Goal: Task Accomplishment & Management: Complete application form

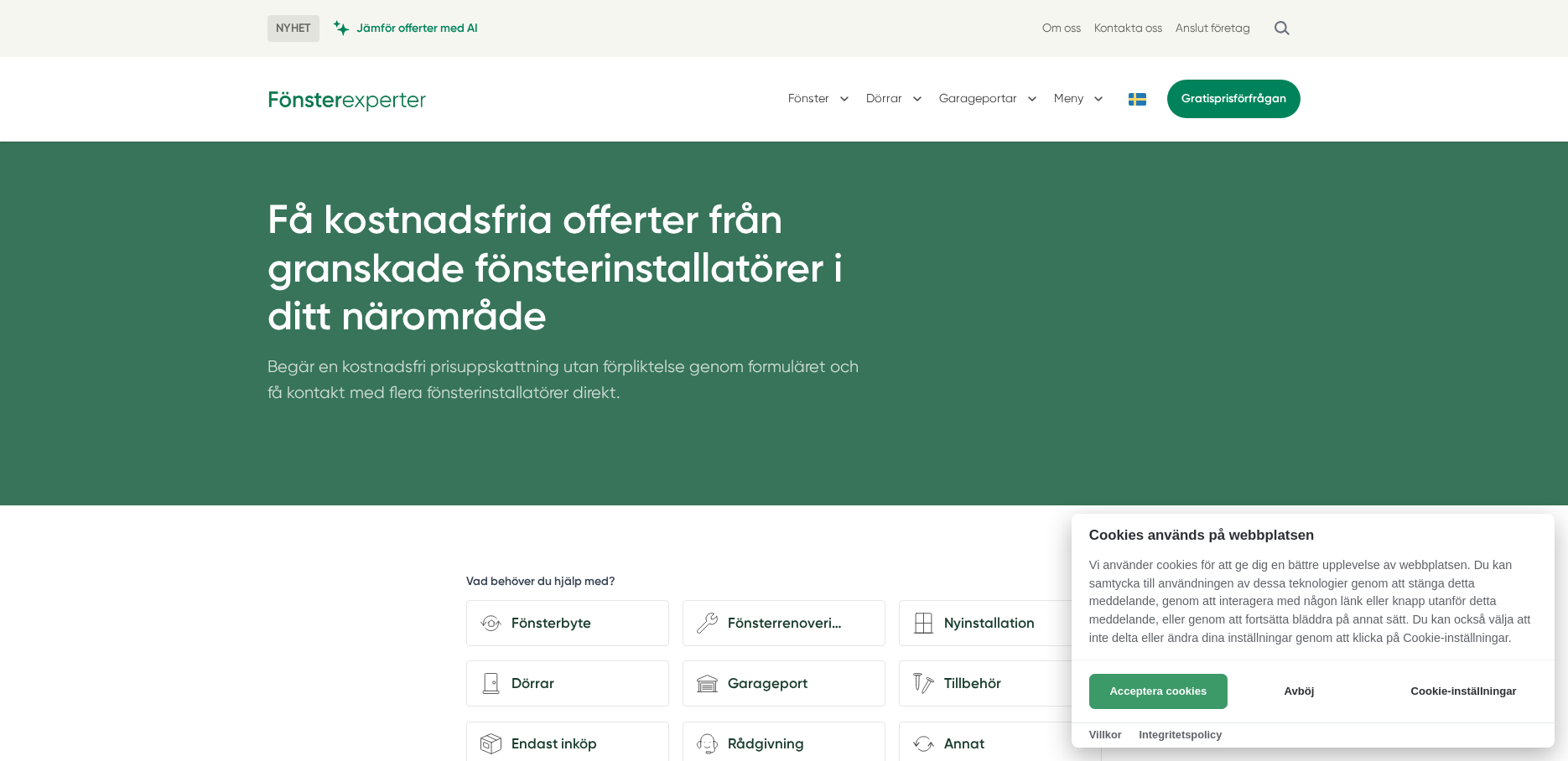
click at [1113, 689] on button "Acceptera cookies" at bounding box center [1158, 691] width 138 height 35
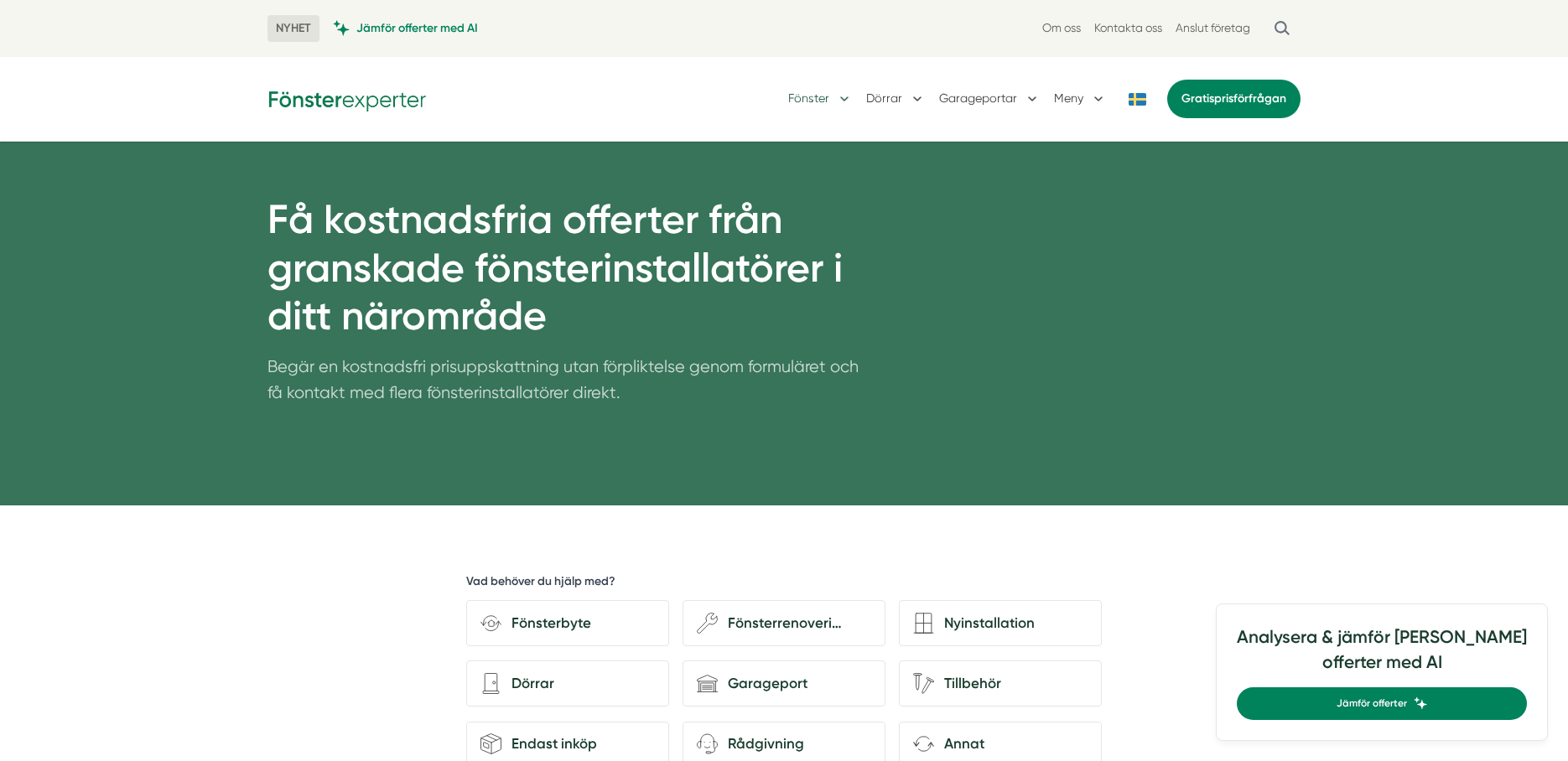
click at [838, 98] on button "Fönster" at bounding box center [820, 98] width 64 height 44
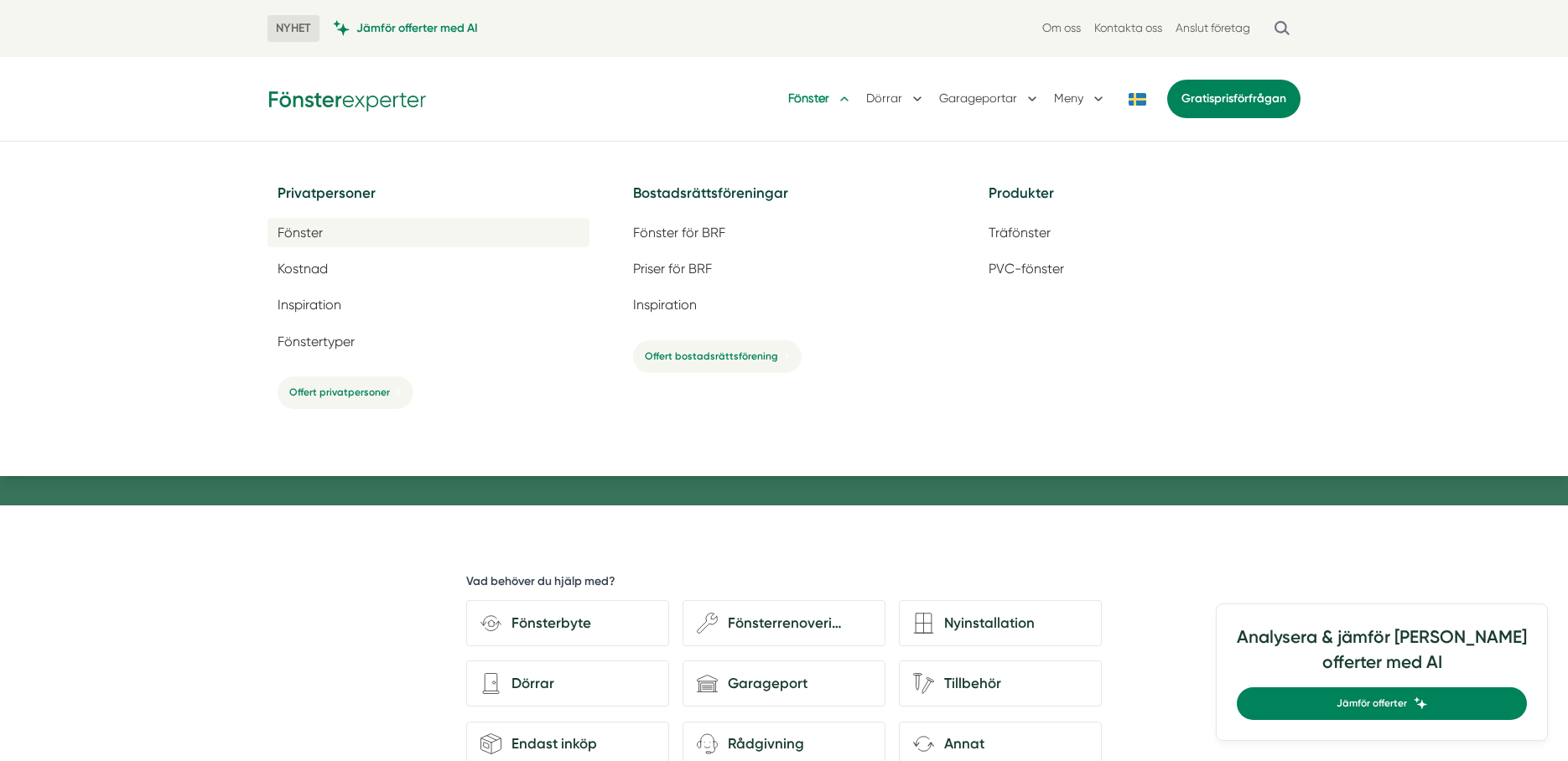
click at [310, 231] on span "Fönster" at bounding box center [299, 232] width 46 height 16
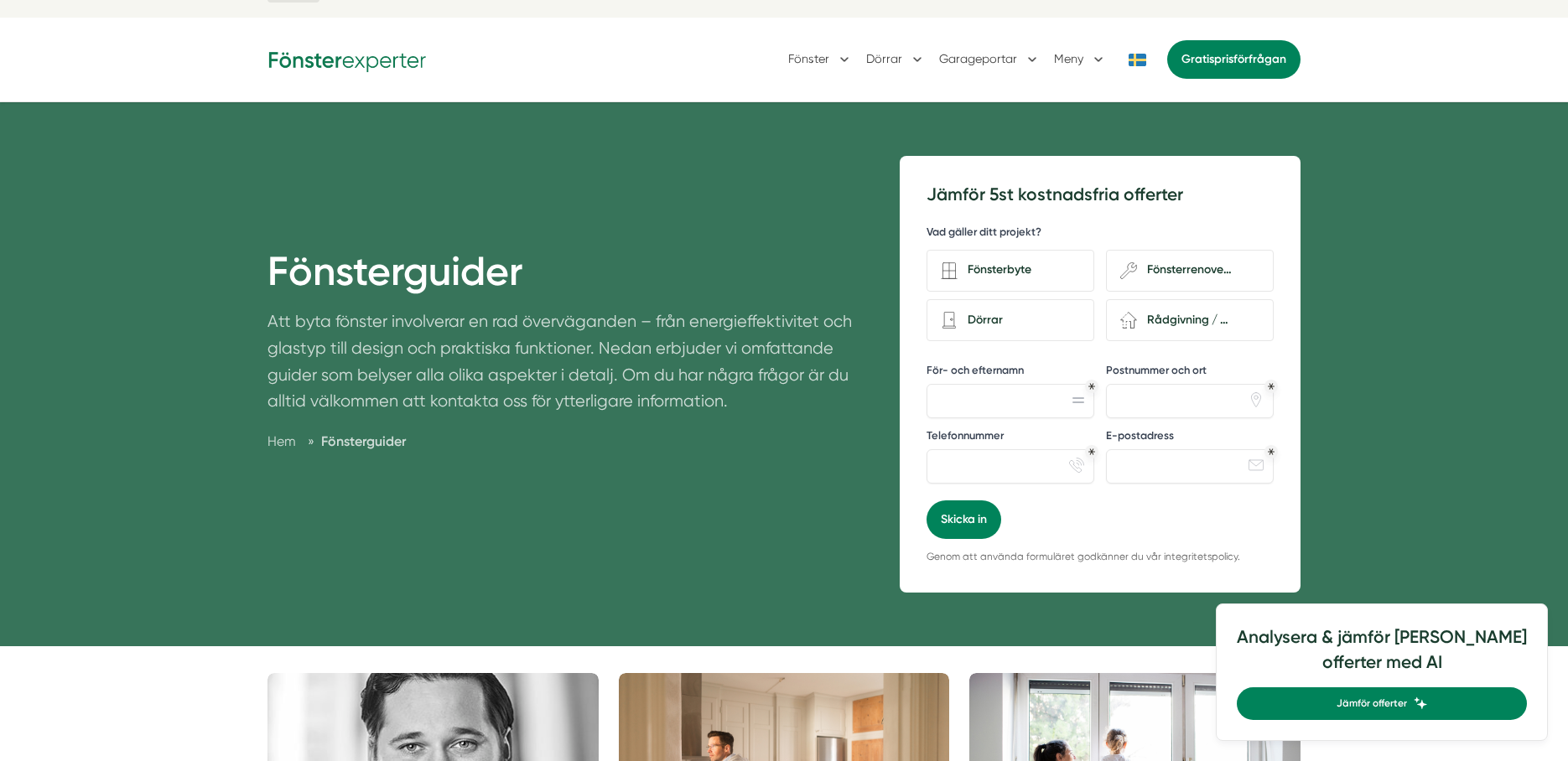
scroll to position [44, 0]
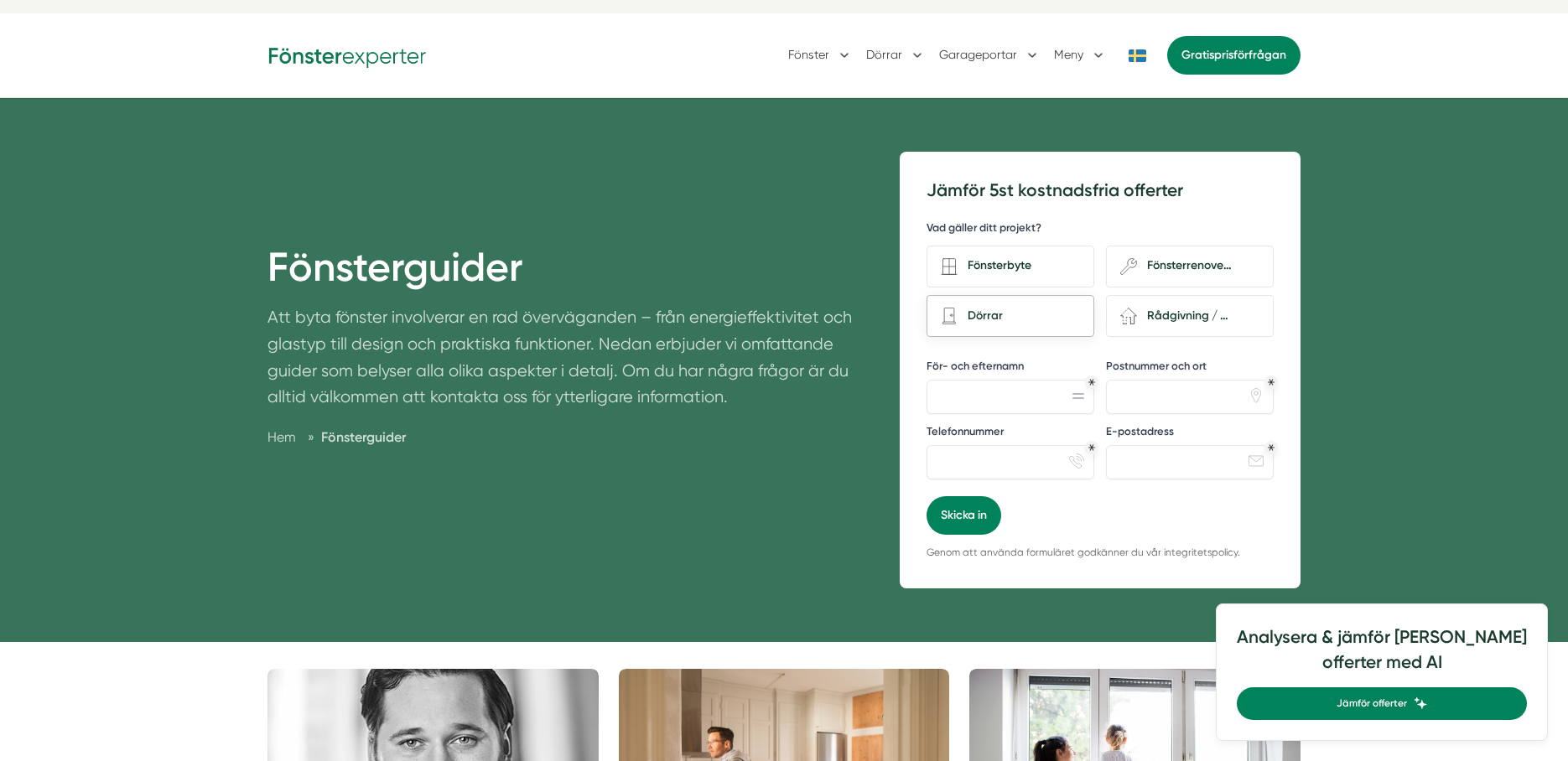
click at [984, 320] on div "Dörrar" at bounding box center [1019, 316] width 122 height 22
click at [0, 0] on input "Dörrar" at bounding box center [0, 0] width 0 height 0
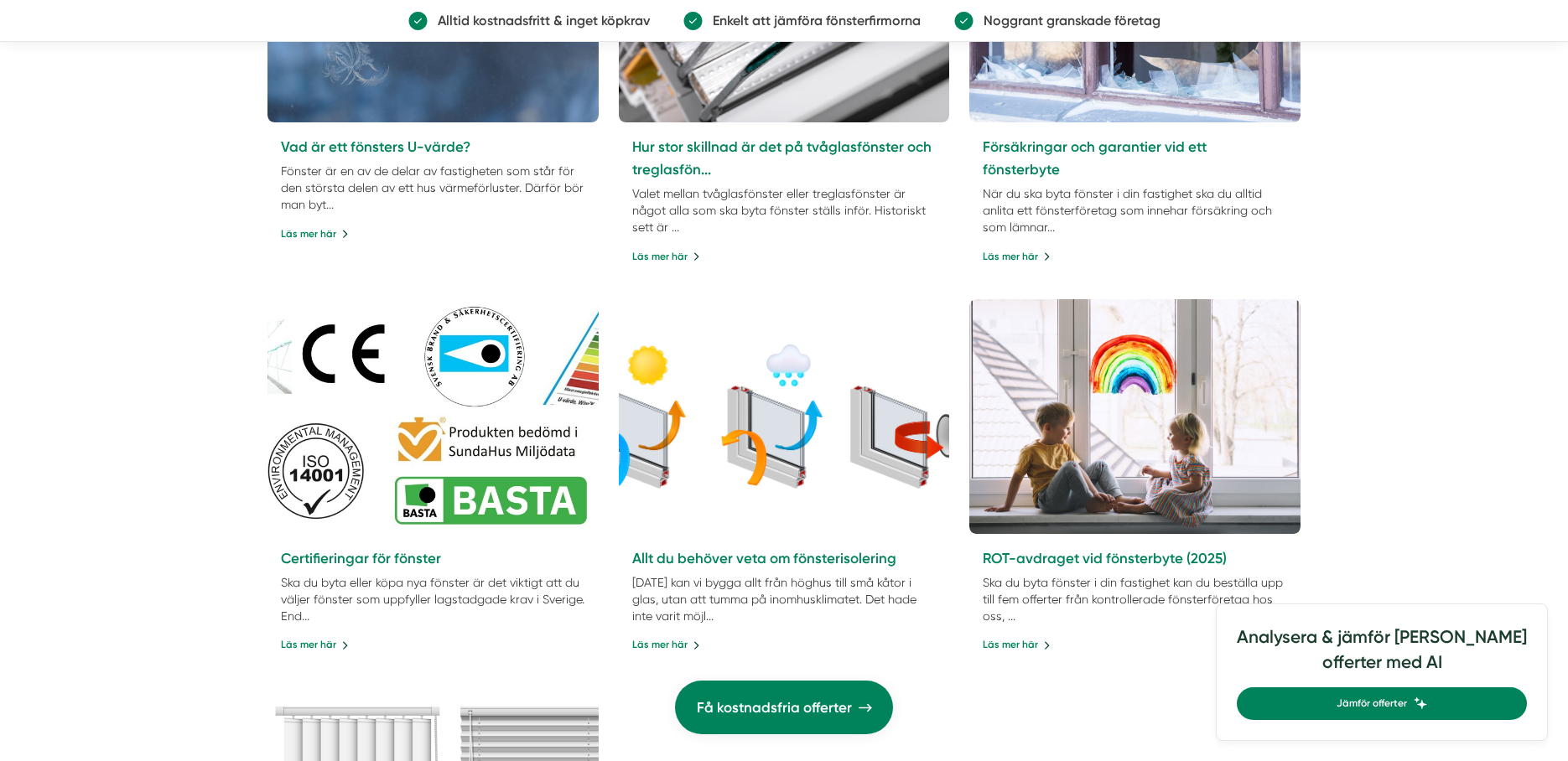
scroll to position [3254, 0]
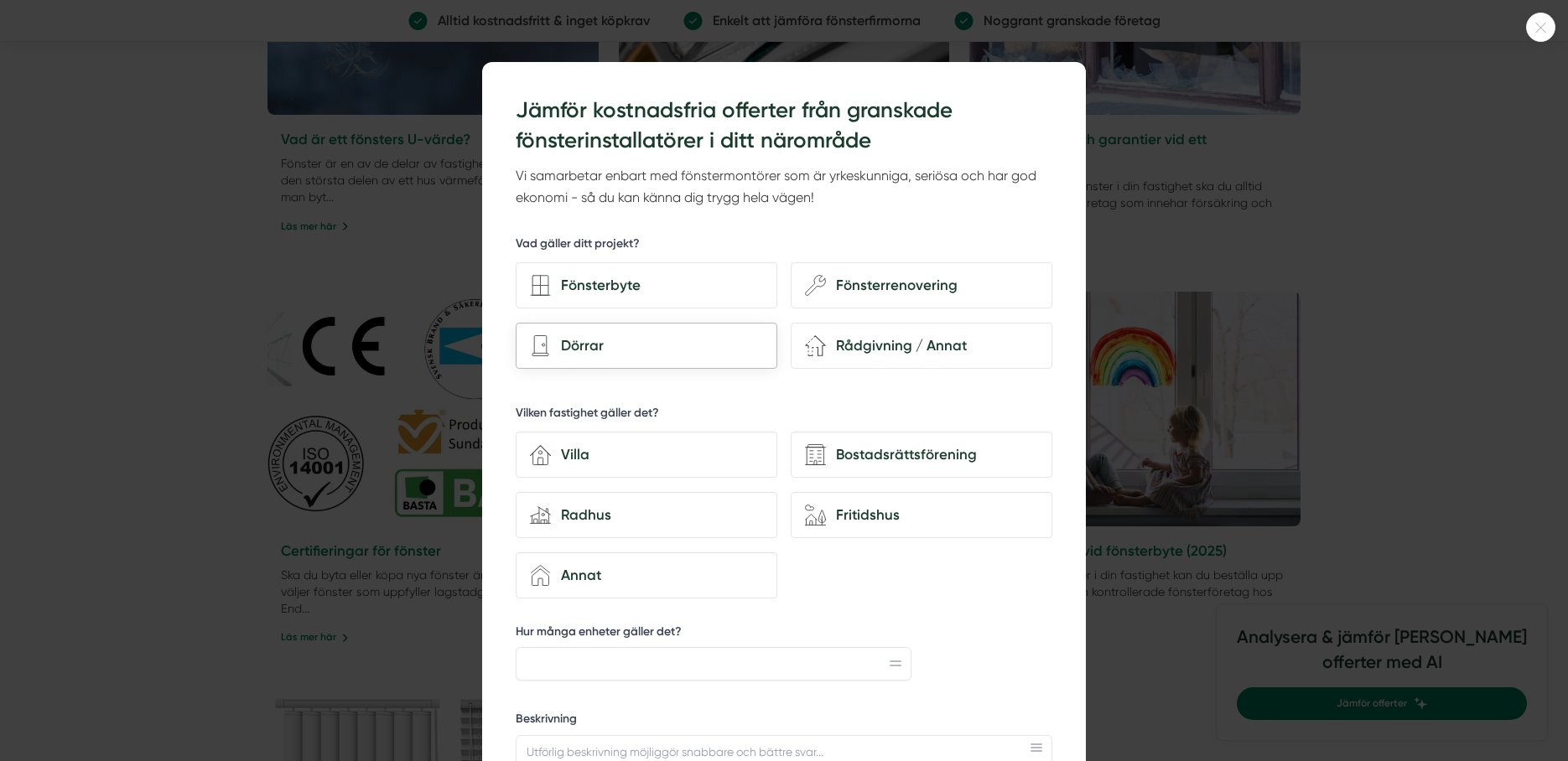
click at [588, 344] on div "Dörrar" at bounding box center [657, 345] width 212 height 22
click at [0, 0] on input "Dörrar" at bounding box center [0, 0] width 0 height 0
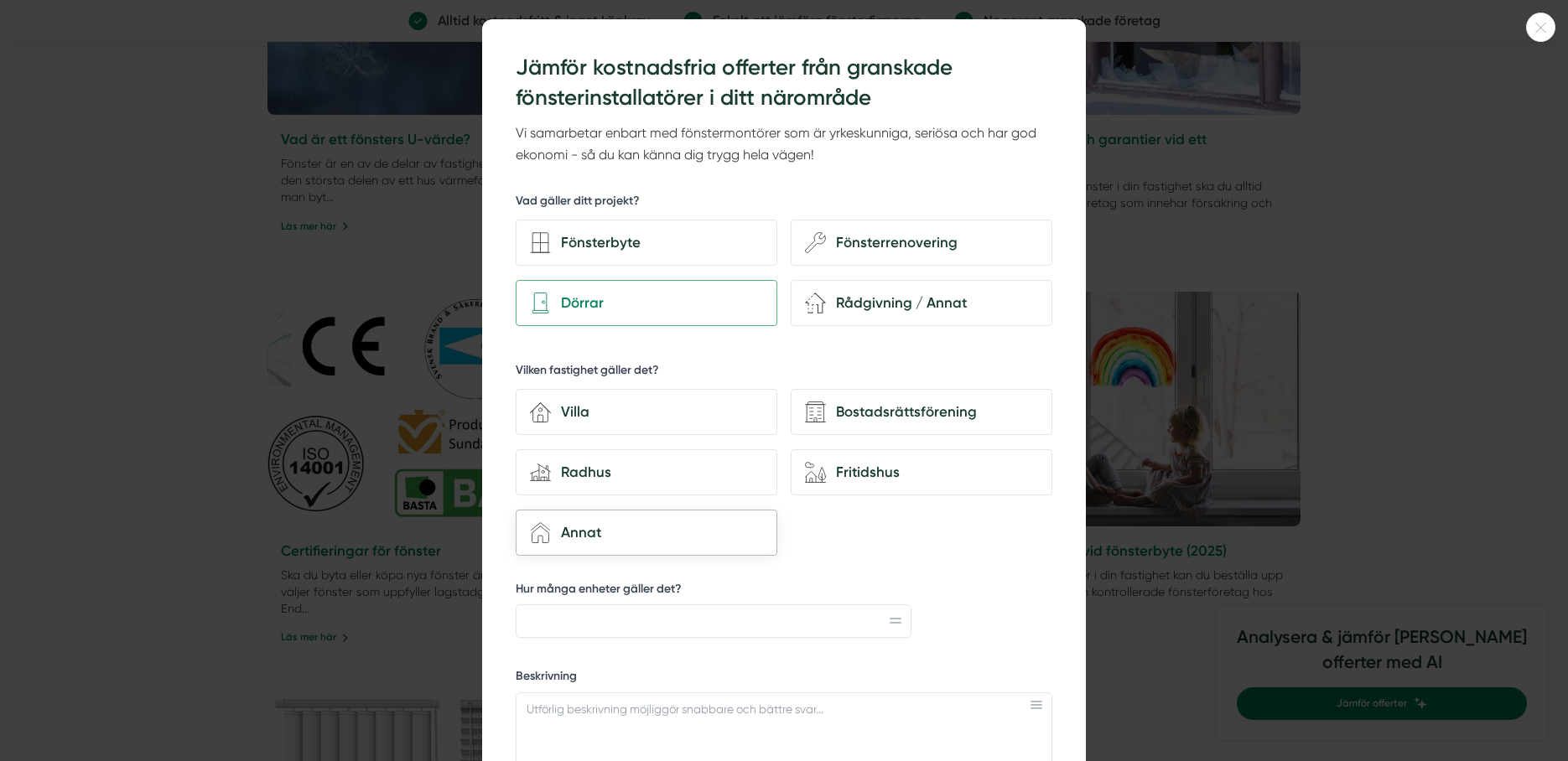
scroll to position [48, 0]
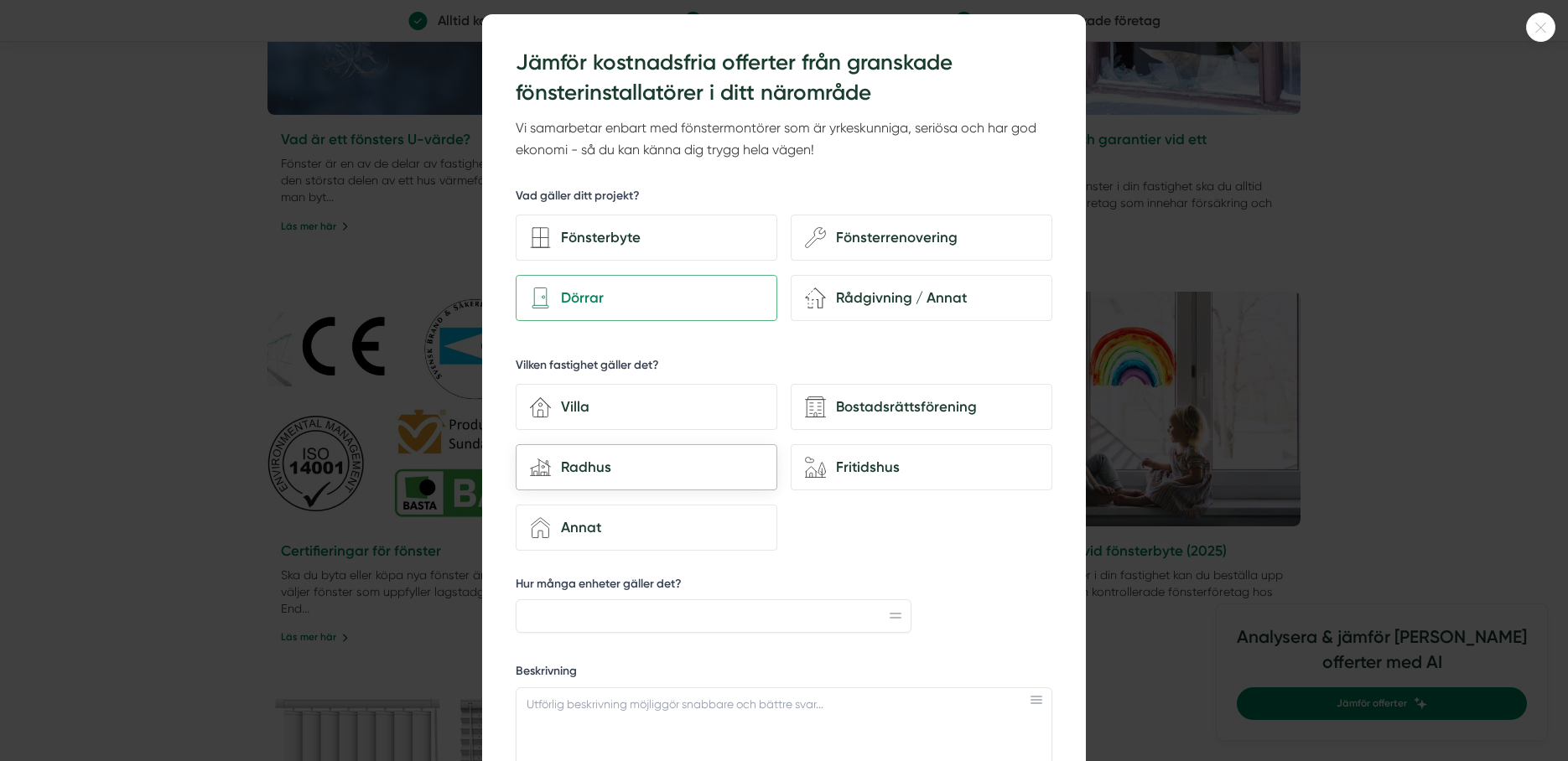
click at [596, 464] on div "Radhus" at bounding box center [657, 467] width 212 height 22
click at [0, 0] on input "house-modern Radhus" at bounding box center [0, 0] width 0 height 0
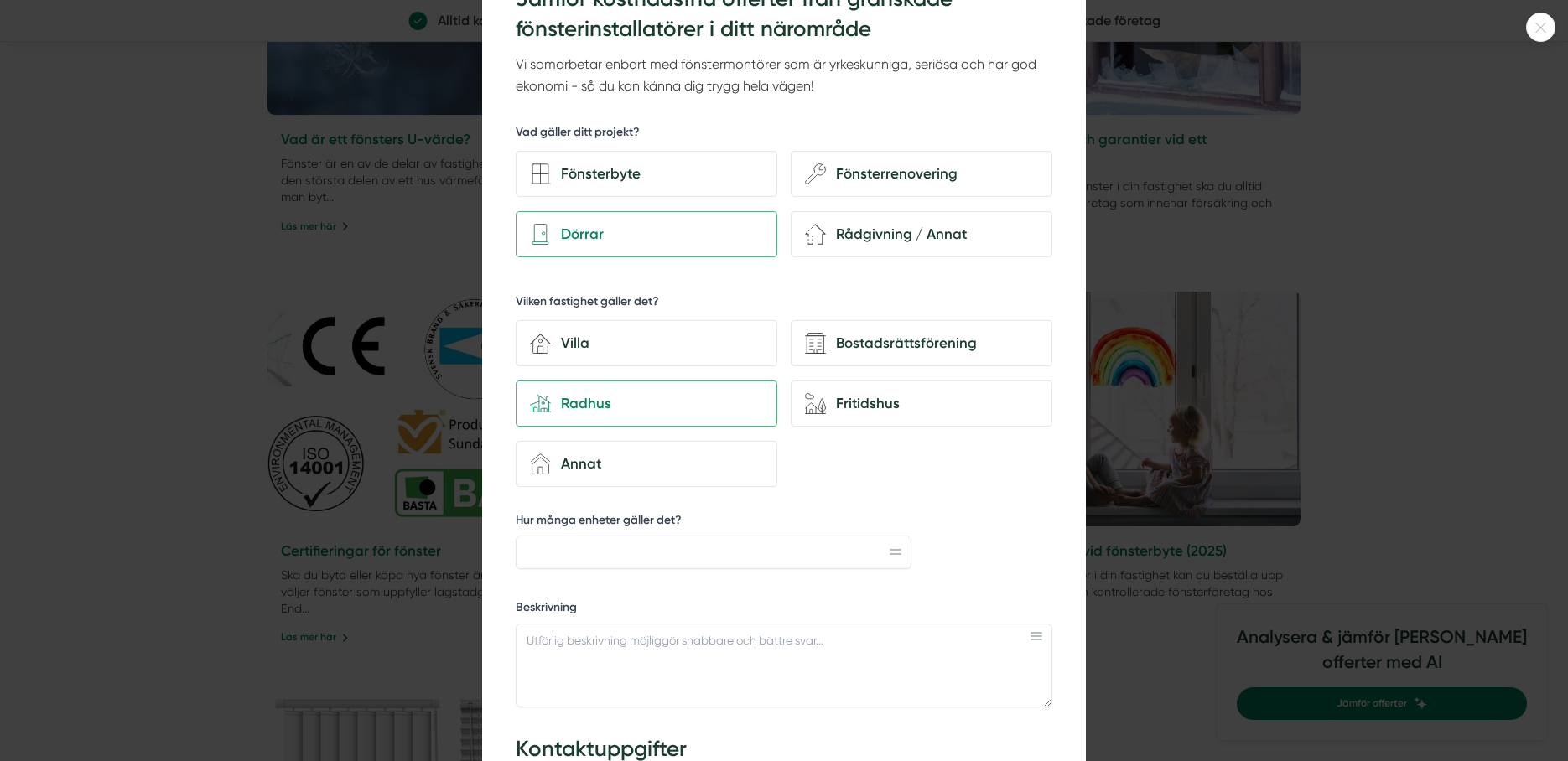
scroll to position [0, 0]
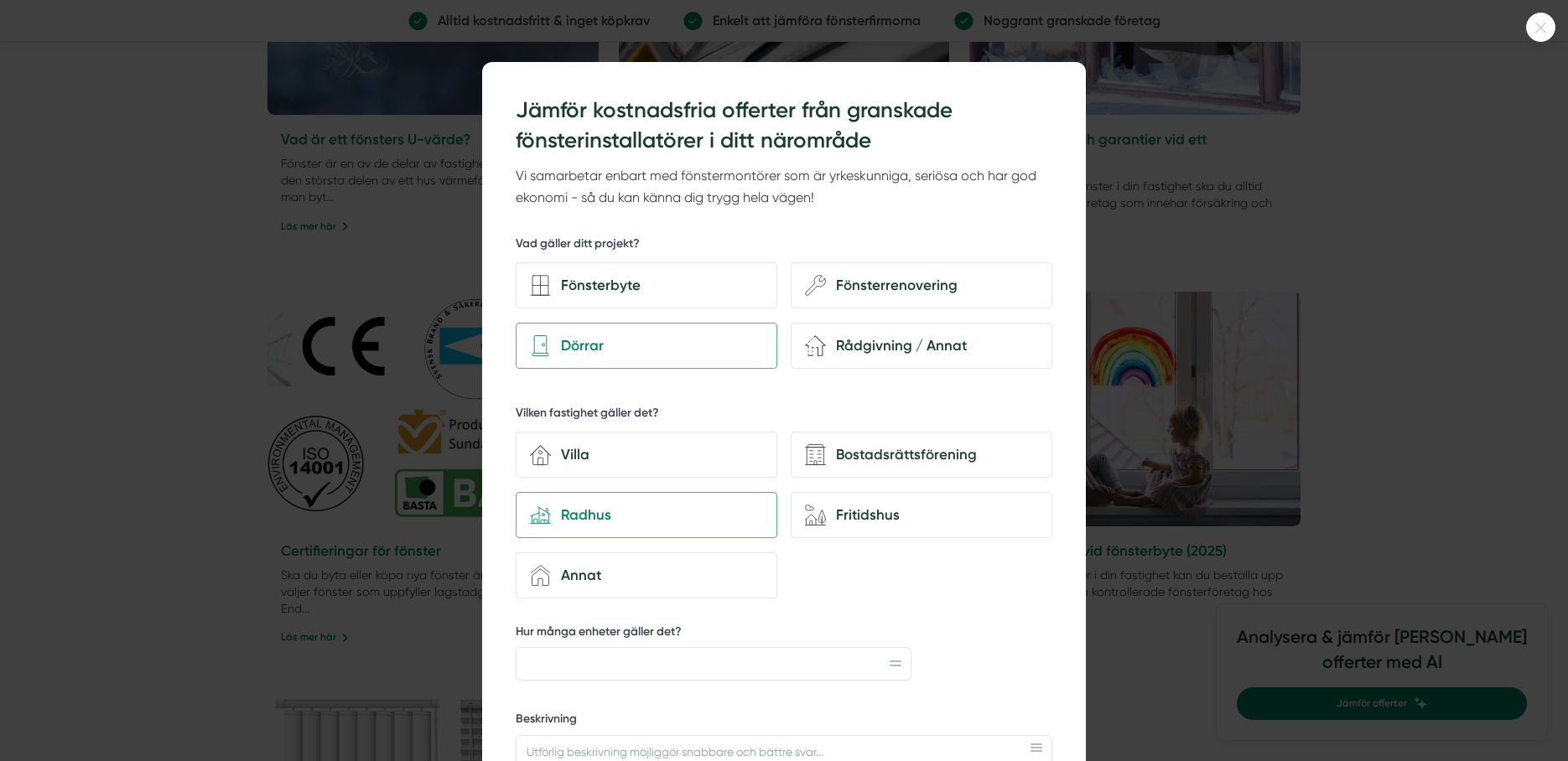
click at [1544, 23] on icon at bounding box center [1540, 27] width 27 height 10
